Goal: Information Seeking & Learning: Understand process/instructions

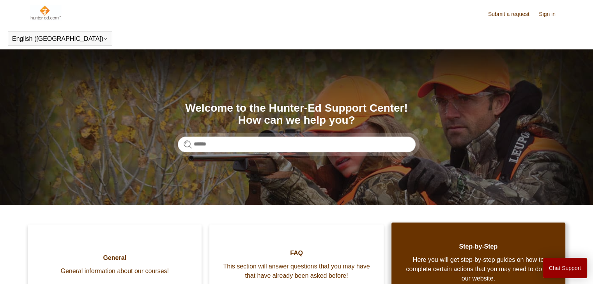
click at [561, 257] on link "Step-by-Step Here you will get step-by-step guides on how to complete certain a…" at bounding box center [478, 261] width 174 height 76
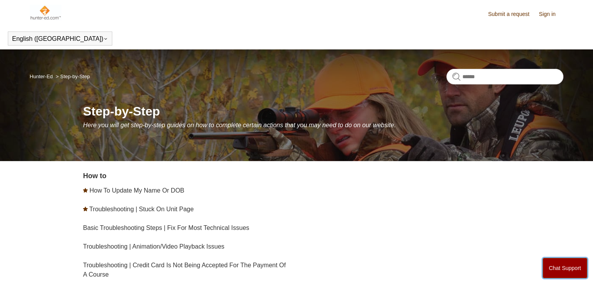
click at [561, 272] on button "Chat Support" at bounding box center [564, 268] width 45 height 20
